Goal: Task Accomplishment & Management: Manage account settings

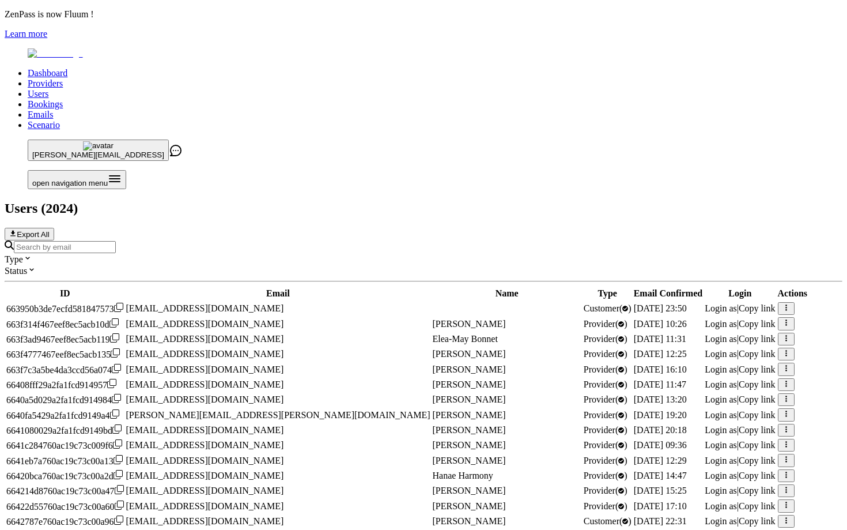
click at [116, 241] on input "Search by email" at bounding box center [65, 247] width 102 height 12
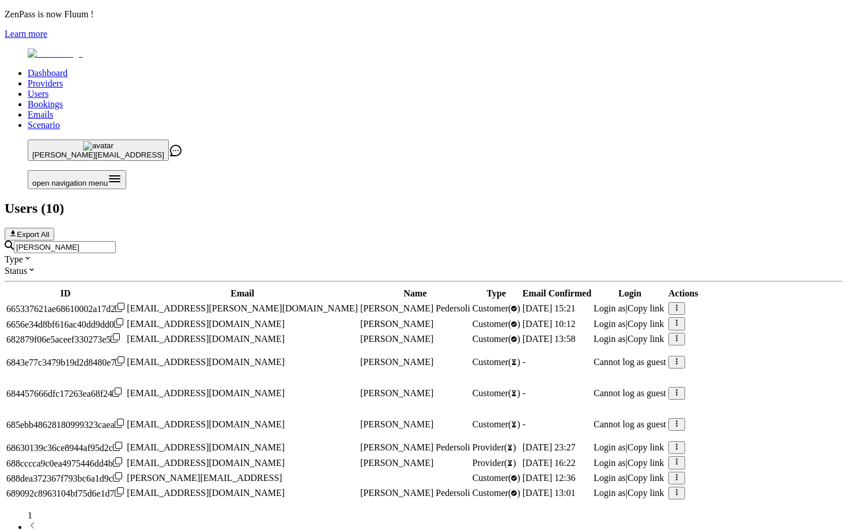
scroll to position [36, 0]
type input "[PERSON_NAME]"
click at [681, 443] on icon "button" at bounding box center [676, 446] width 7 height 7
click at [63, 78] on link "Providers" at bounding box center [45, 83] width 35 height 10
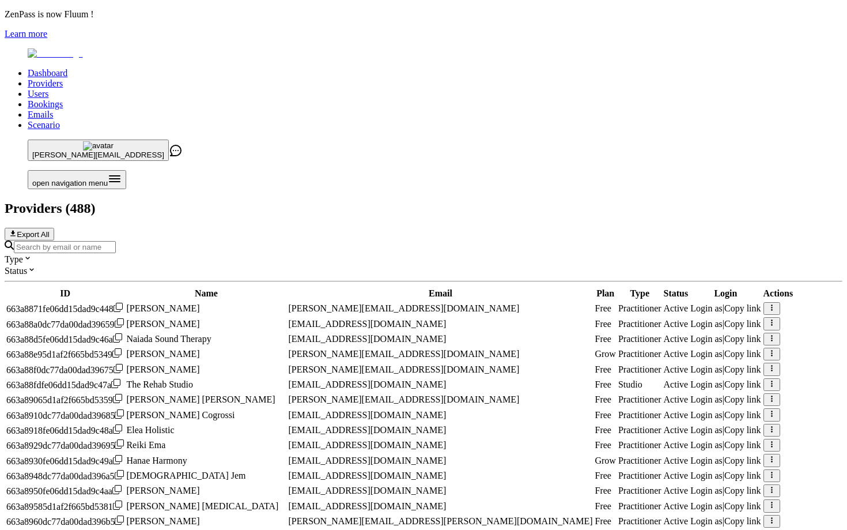
click at [116, 241] on input "Search by email or name" at bounding box center [65, 247] width 102 height 12
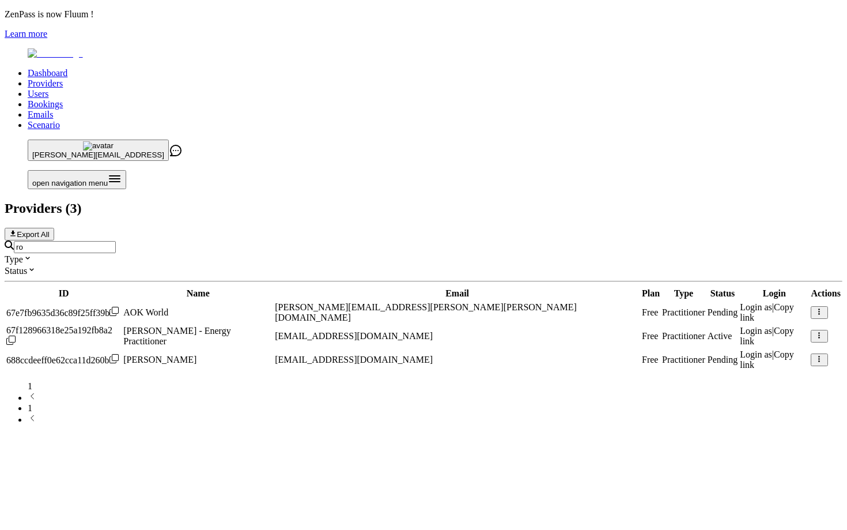
type input "r"
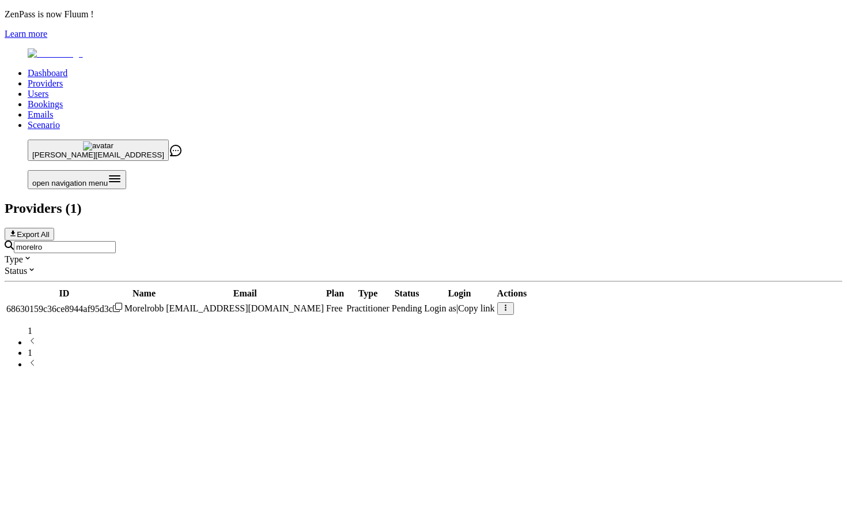
type input "morelro"
click at [514, 302] on button "button" at bounding box center [506, 308] width 17 height 13
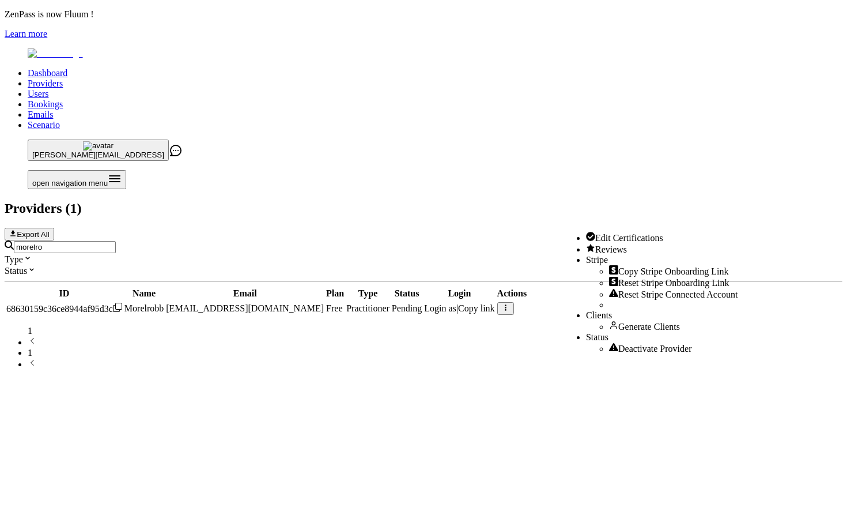
click at [619, 353] on span "Deactivate Provider" at bounding box center [656, 349] width 74 height 10
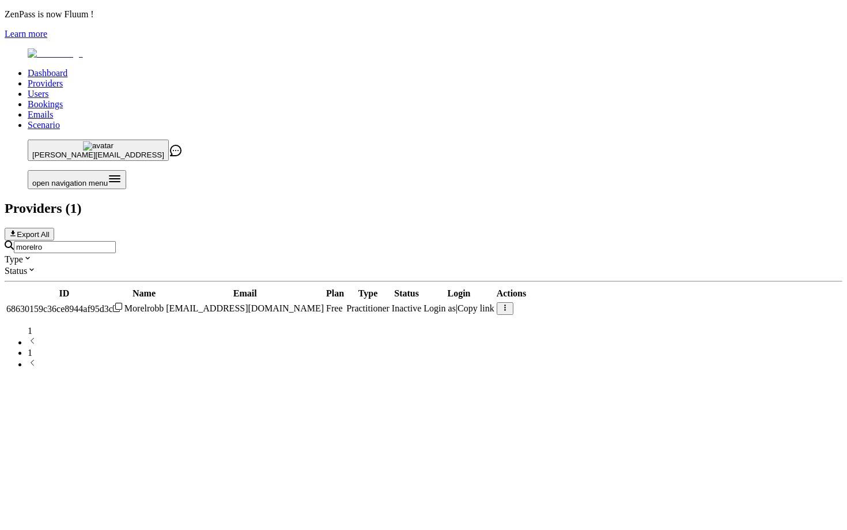
click at [48, 89] on link "Users" at bounding box center [38, 94] width 21 height 10
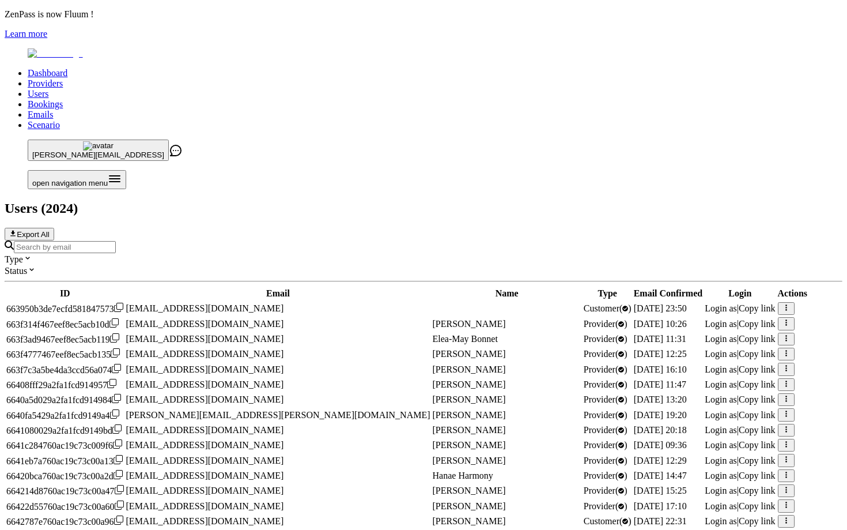
click at [116, 241] on input "Search by email" at bounding box center [65, 247] width 102 height 12
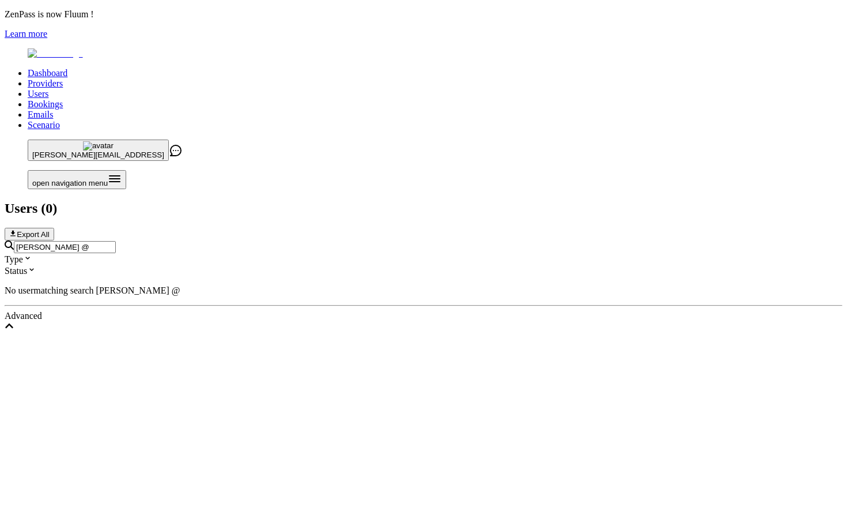
click at [116, 241] on input "[PERSON_NAME] @" at bounding box center [65, 247] width 102 height 12
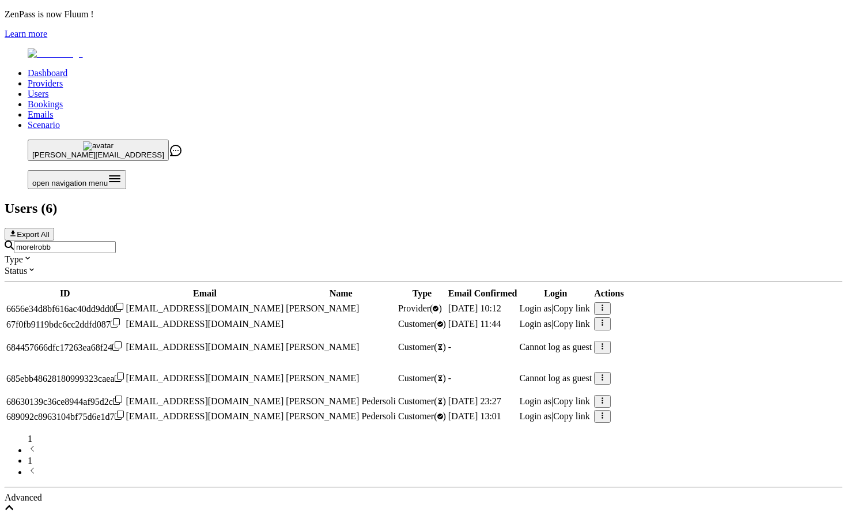
type input "morelrobb"
click at [552, 303] on span "Login as" at bounding box center [535, 308] width 32 height 10
